Goal: Task Accomplishment & Management: Manage account settings

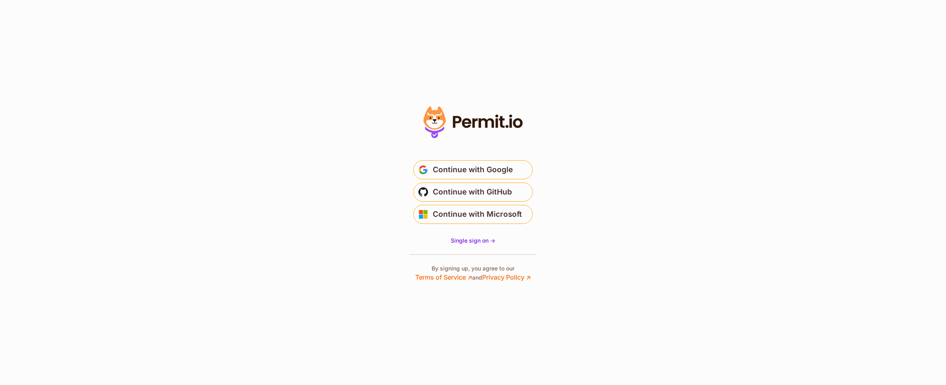
click at [451, 159] on main "Welcome Log in to prod-permit-io to continue to Permit.io. Email address Contin…" at bounding box center [472, 189] width 159 height 76
click at [446, 170] on span "Continue with Google" at bounding box center [473, 170] width 80 height 13
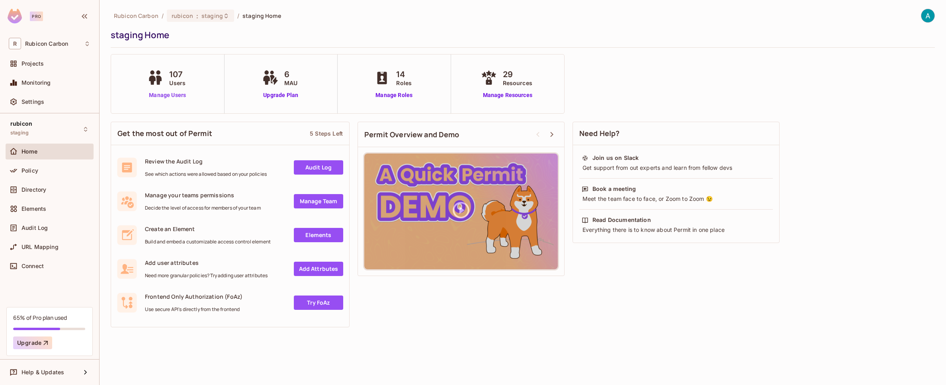
click at [162, 99] on link "Manage Users" at bounding box center [167, 95] width 44 height 8
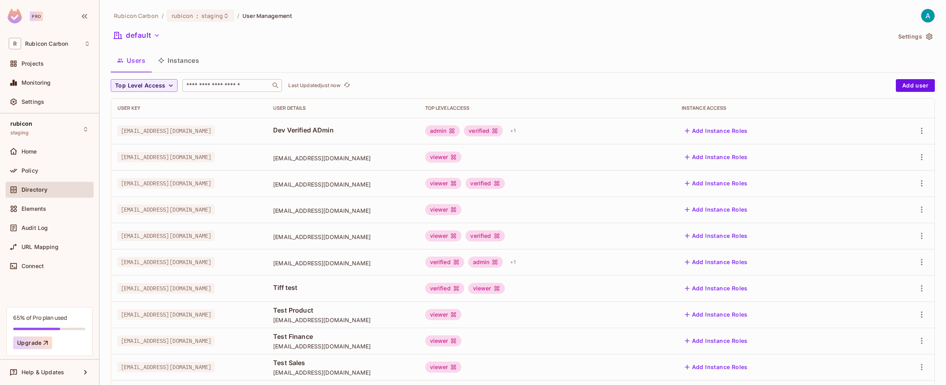
click at [221, 86] on input "text" at bounding box center [227, 86] width 84 height 8
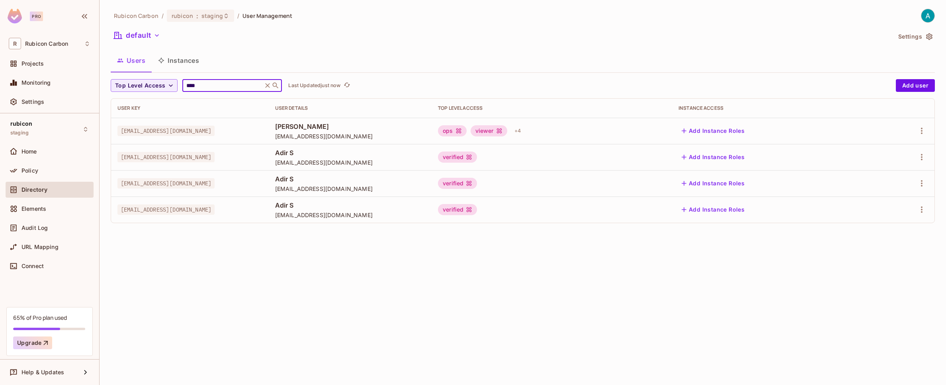
type input "****"
click at [507, 134] on div "viewer" at bounding box center [489, 130] width 37 height 11
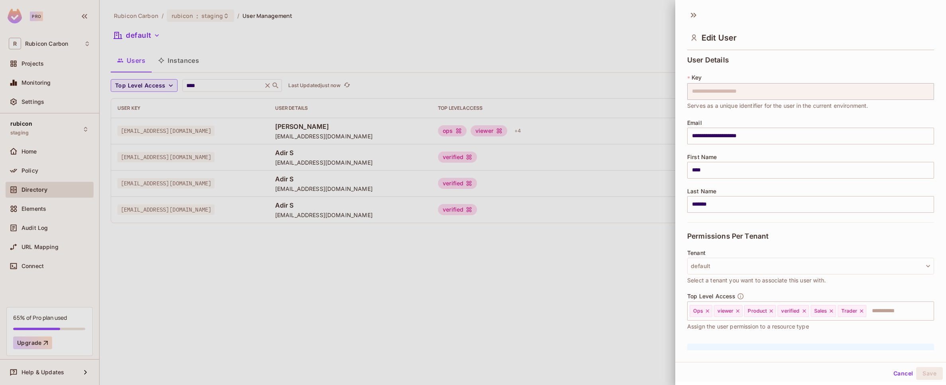
click at [212, 18] on div at bounding box center [473, 192] width 946 height 385
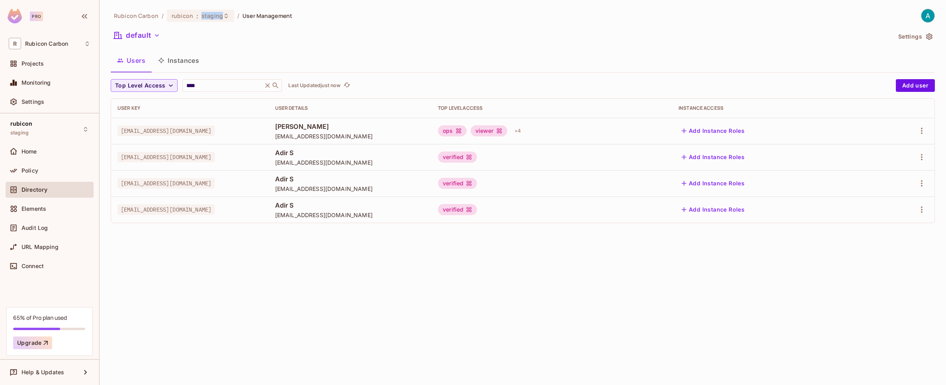
click at [212, 18] on span "staging" at bounding box center [213, 16] width 22 height 8
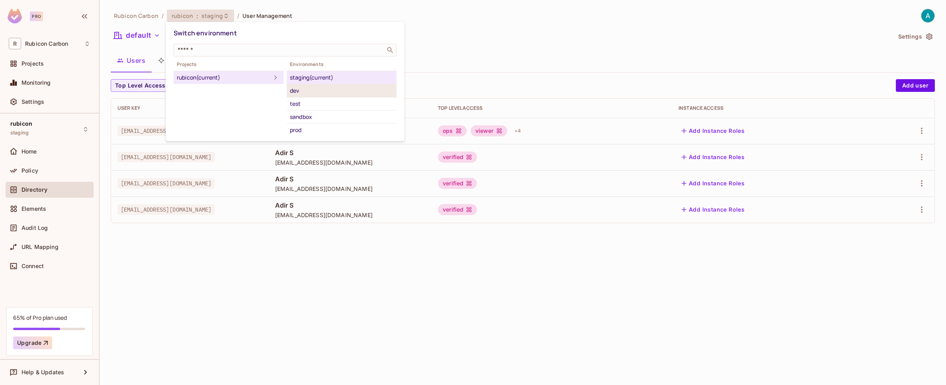
click at [298, 94] on div "dev" at bounding box center [342, 91] width 104 height 10
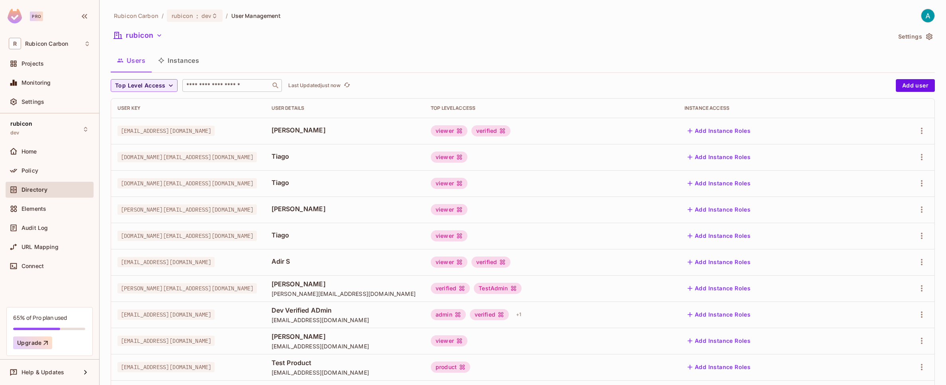
click at [229, 85] on input "text" at bounding box center [227, 86] width 84 height 8
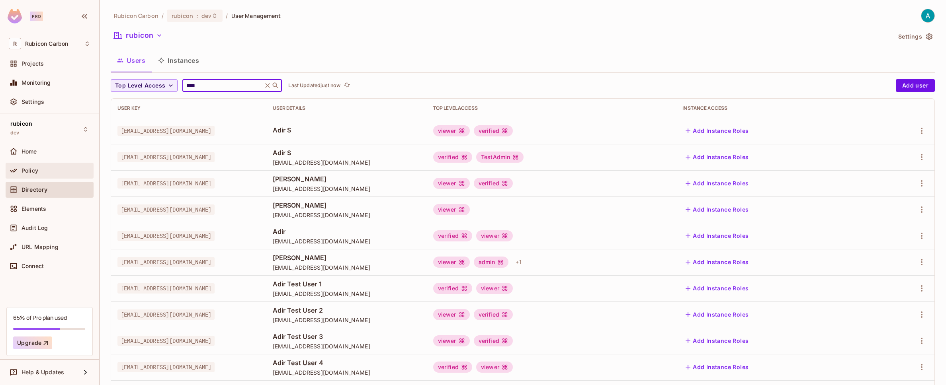
type input "****"
click at [31, 168] on span "Policy" at bounding box center [30, 171] width 17 height 6
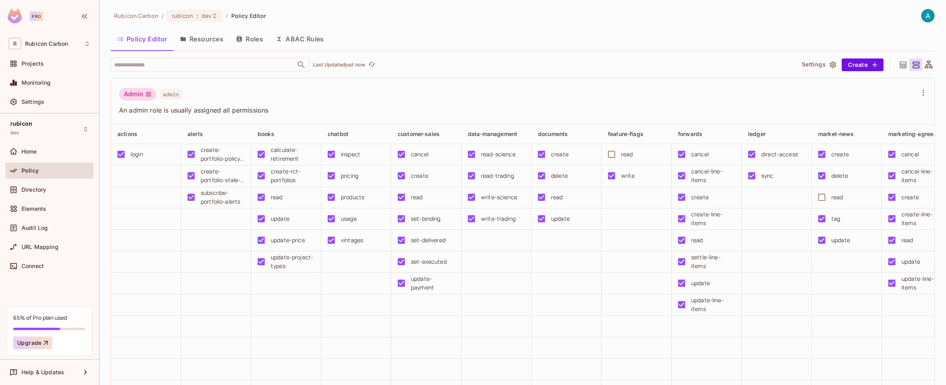
click at [416, 31] on div "Policy Editor Resources Roles ABAC Rules" at bounding box center [523, 39] width 824 height 20
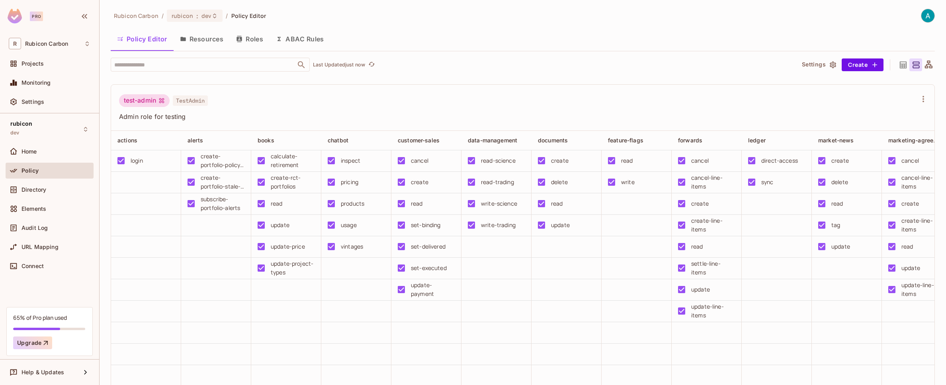
scroll to position [4443, 0]
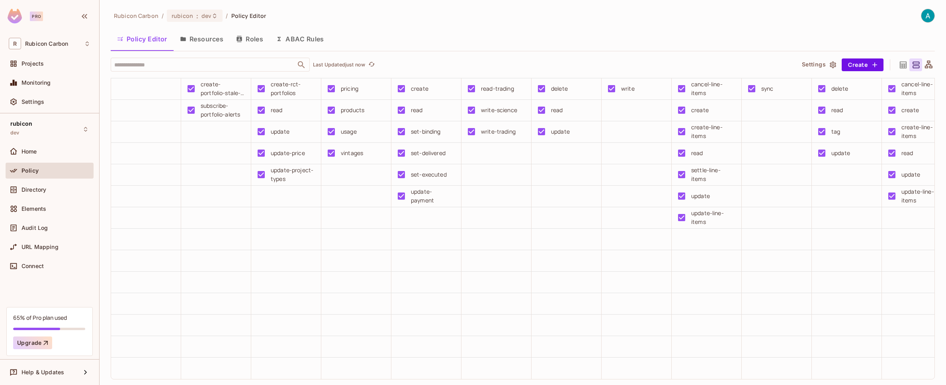
click at [748, 229] on td at bounding box center [777, 218] width 70 height 22
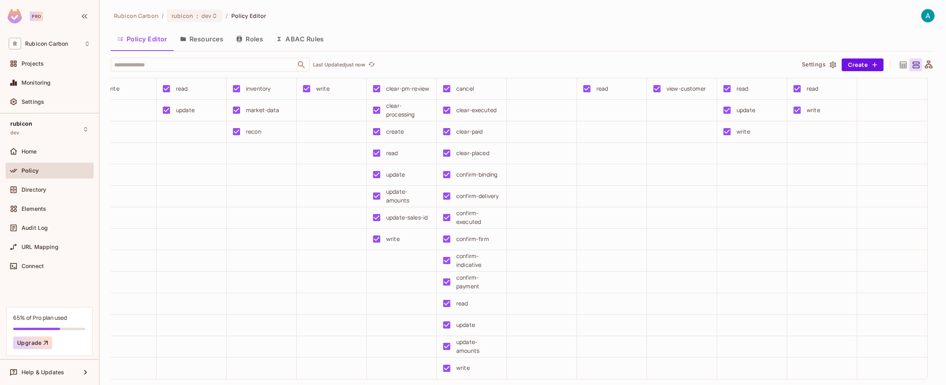
scroll to position [0, 8]
